Goal: Task Accomplishment & Management: Use online tool/utility

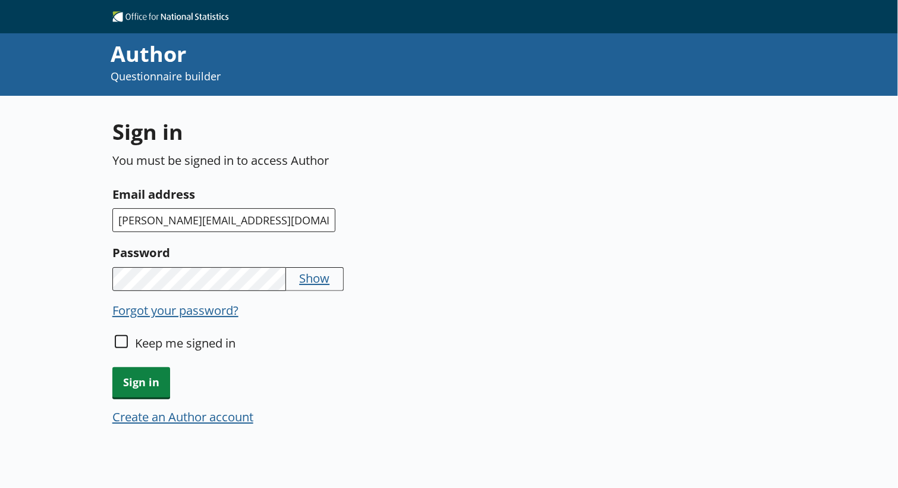
type input "[PERSON_NAME][EMAIL_ADDRESS][DOMAIN_NAME]"
click at [136, 349] on label "Keep me signed in" at bounding box center [185, 342] width 100 height 17
click at [128, 348] on input "Keep me signed in" at bounding box center [121, 341] width 13 height 13
checkbox input "true"
click at [129, 387] on span "Sign in" at bounding box center [141, 382] width 58 height 30
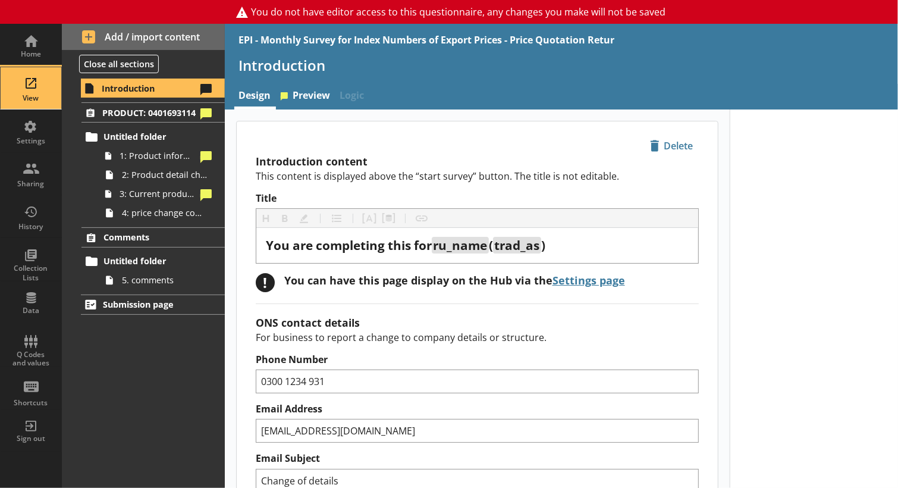
click at [30, 77] on div "View" at bounding box center [31, 88] width 42 height 42
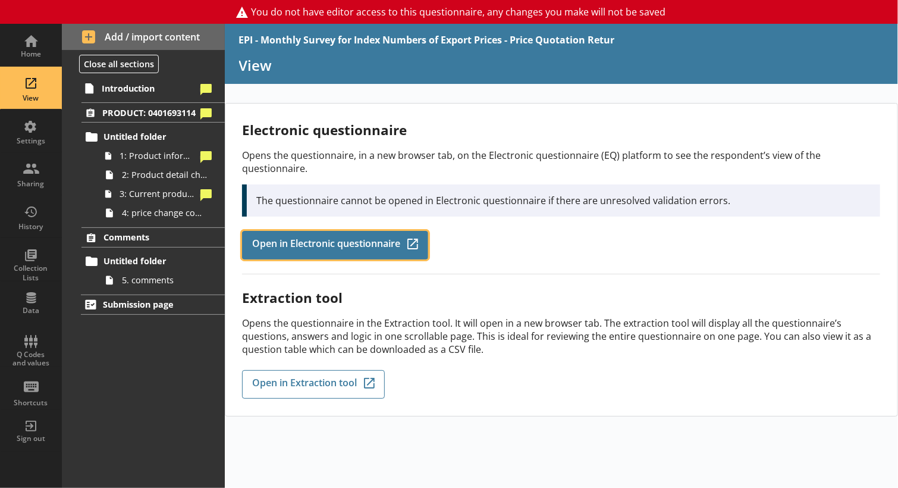
click at [360, 241] on link "Open in Electronic questionnaire Q-Codes_Icon Created with Sketch." at bounding box center [335, 245] width 186 height 29
click at [297, 241] on link "Open in Electronic questionnaire Q-Codes_Icon Created with Sketch." at bounding box center [335, 245] width 186 height 29
click at [362, 238] on span "Open in Electronic questionnaire" at bounding box center [326, 244] width 148 height 13
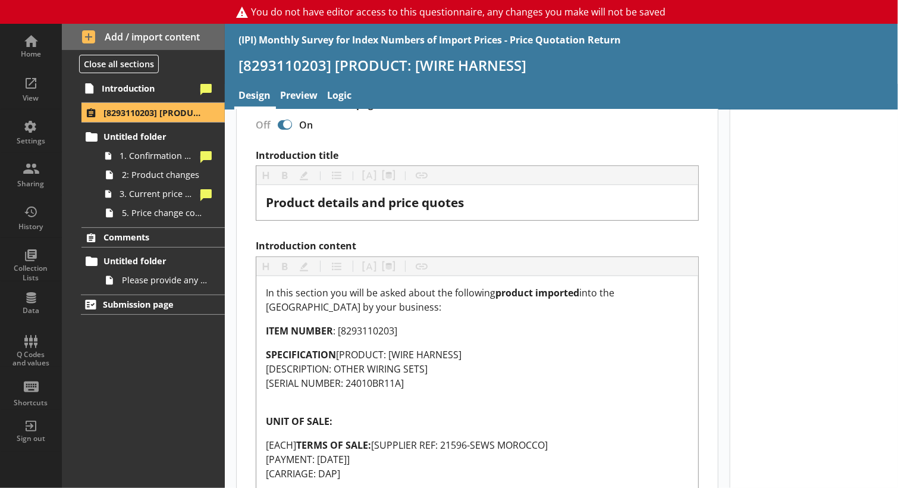
scroll to position [228, 0]
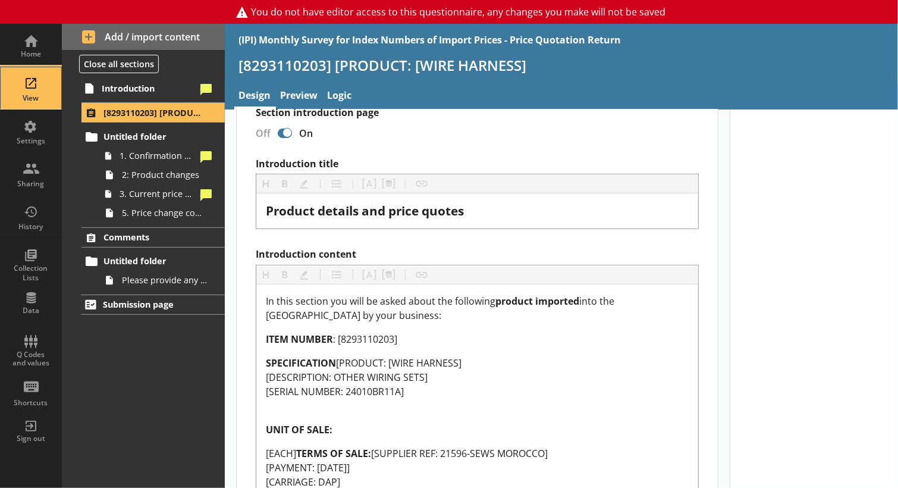
click at [24, 95] on div "View" at bounding box center [31, 98] width 42 height 10
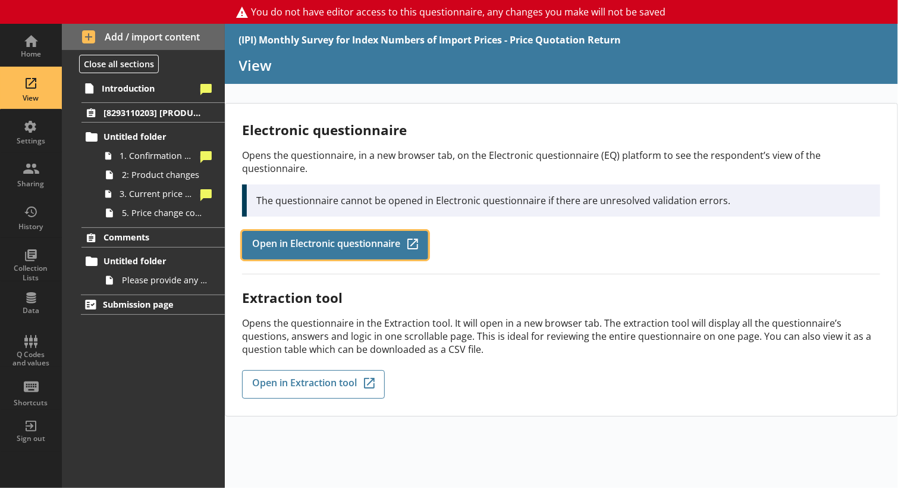
click at [319, 238] on span "Open in Electronic questionnaire" at bounding box center [326, 244] width 148 height 13
click at [269, 231] on link "Open in Electronic questionnaire Q-Codes_Icon Created with Sketch." at bounding box center [335, 245] width 186 height 29
click at [335, 238] on span "Open in Electronic questionnaire" at bounding box center [326, 244] width 148 height 13
